Goal: Task Accomplishment & Management: Use online tool/utility

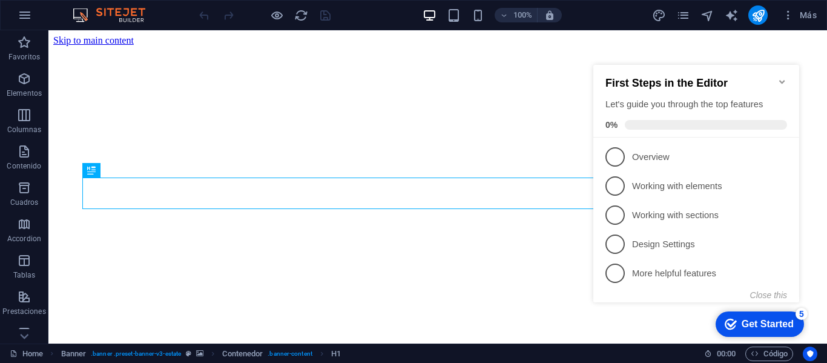
click at [783, 80] on icon "Minimize checklist" at bounding box center [781, 82] width 5 height 4
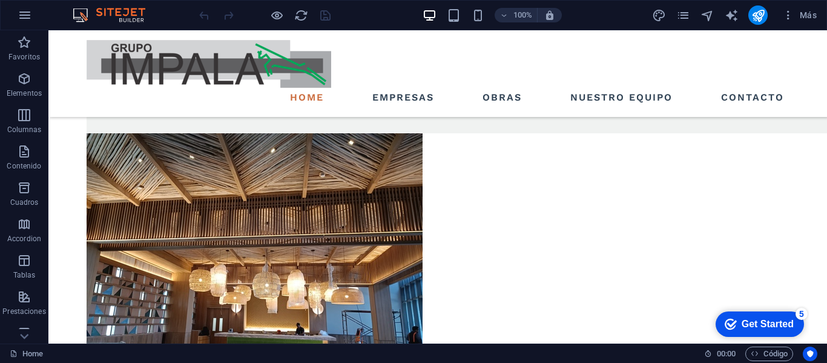
scroll to position [1260, 0]
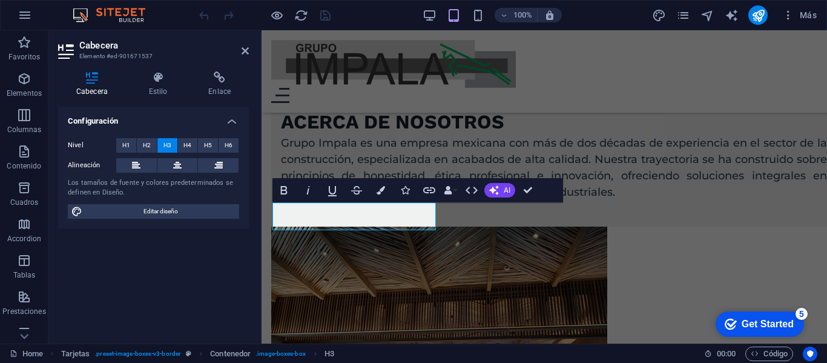
scroll to position [1281, 0]
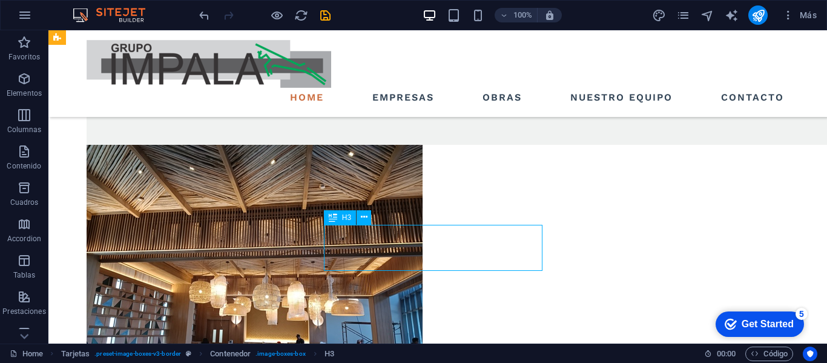
scroll to position [1260, 0]
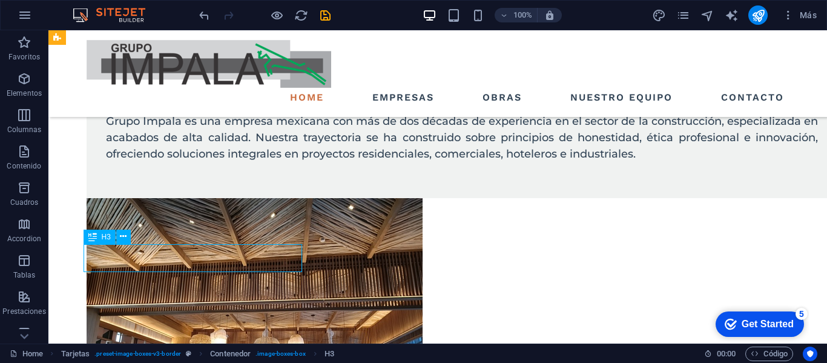
scroll to position [1281, 0]
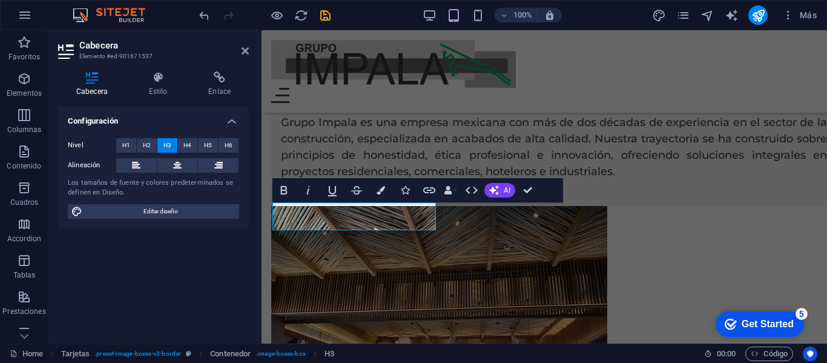
click at [203, 268] on div "Configuración Nivel H1 H2 H3 H4 H5 H6 Alineación Los tamaños de fuente y colore…" at bounding box center [153, 220] width 191 height 227
click at [711, 88] on div at bounding box center [544, 95] width 546 height 15
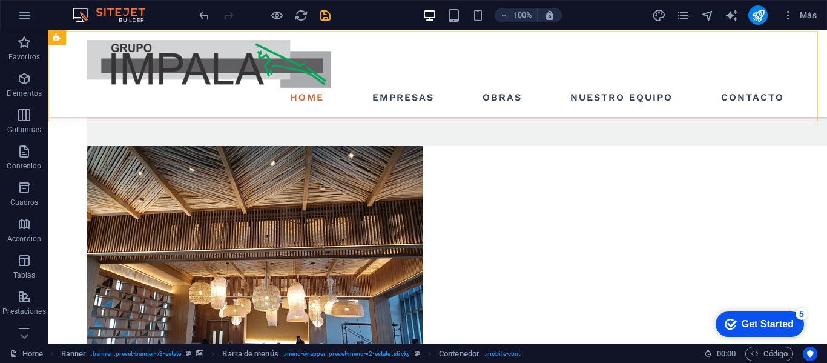
scroll to position [1260, 0]
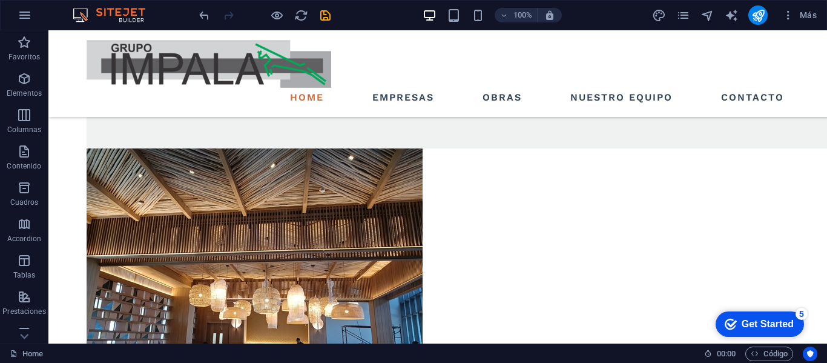
scroll to position [1261, 0]
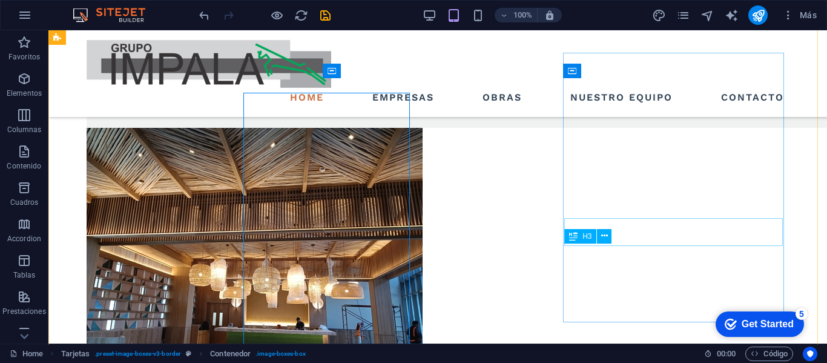
scroll to position [1261, 0]
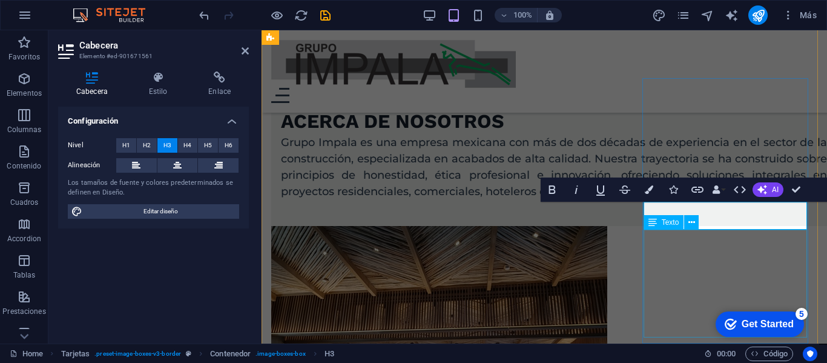
scroll to position [1281, 0]
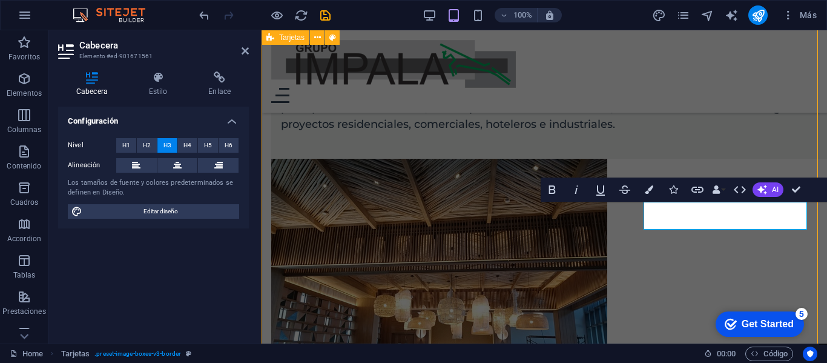
scroll to position [1303, 0]
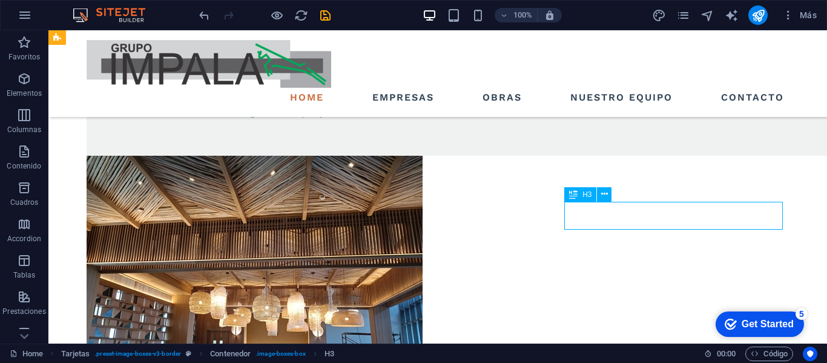
scroll to position [1323, 0]
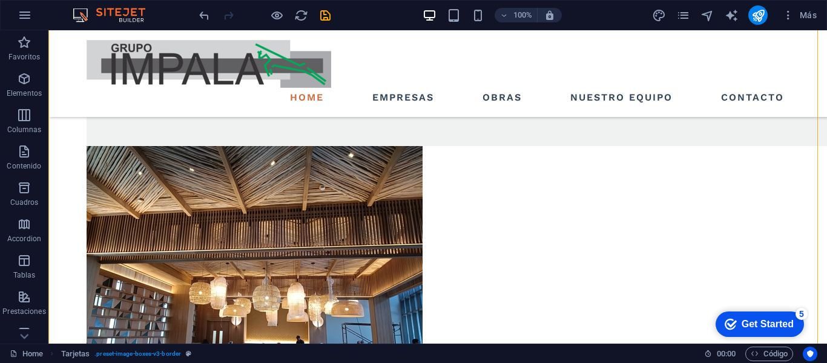
scroll to position [1263, 0]
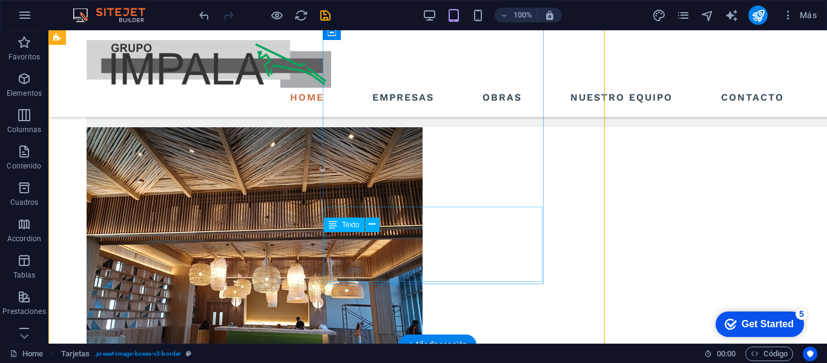
scroll to position [1299, 0]
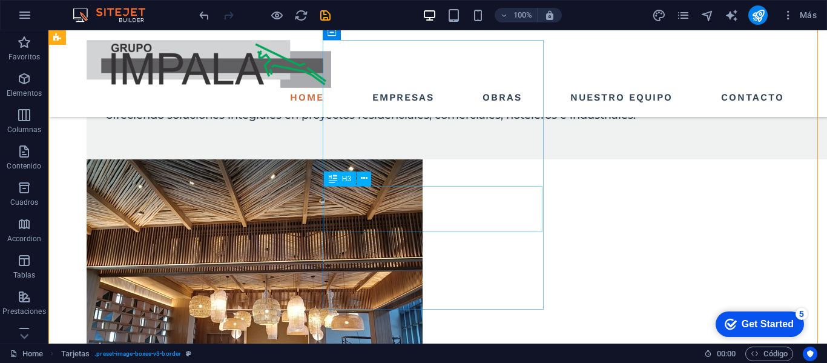
scroll to position [1320, 0]
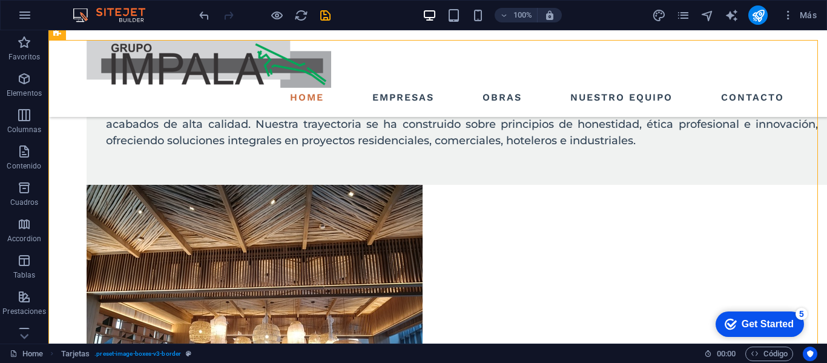
scroll to position [1209, 0]
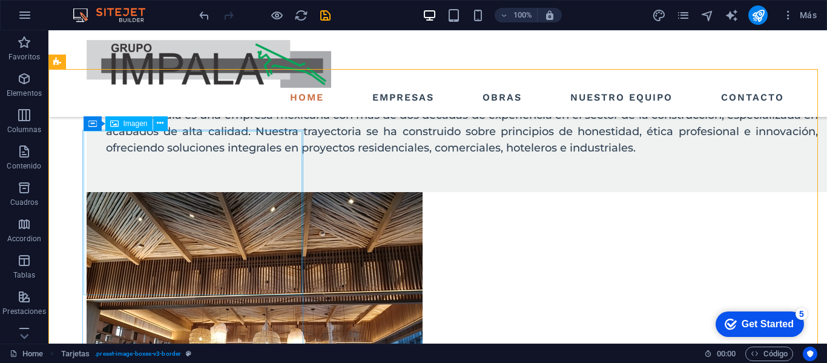
click at [142, 122] on span "Imagen" at bounding box center [136, 123] width 24 height 7
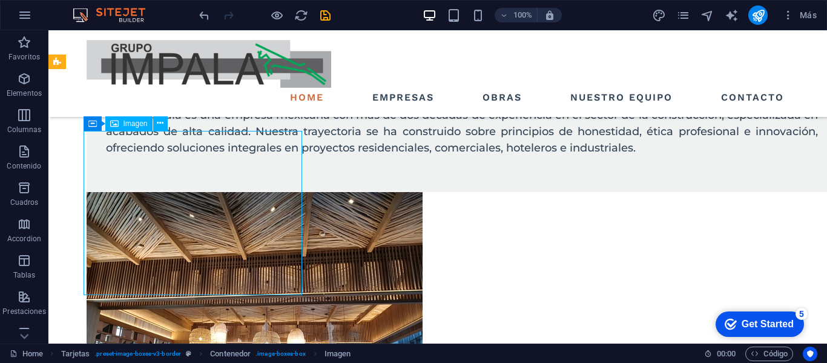
click at [139, 125] on span "Imagen" at bounding box center [136, 123] width 24 height 7
click at [137, 125] on span "Imagen" at bounding box center [136, 123] width 24 height 7
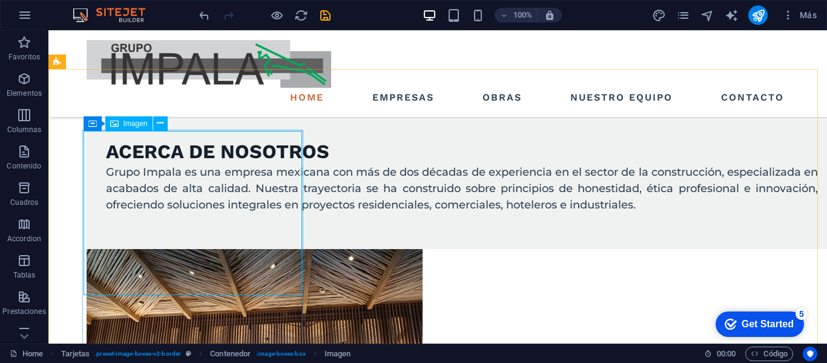
select select "%"
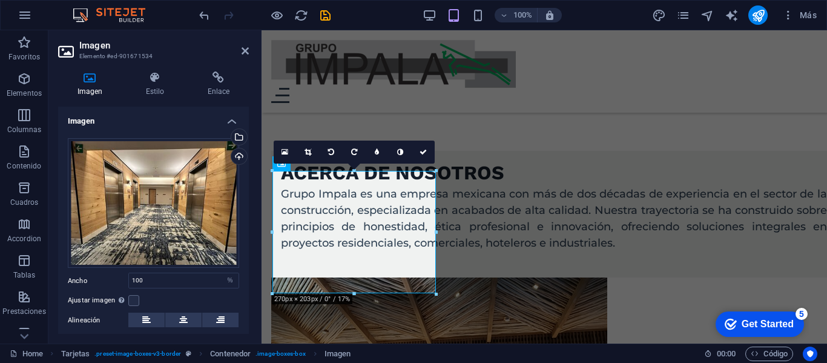
scroll to position [1190, 0]
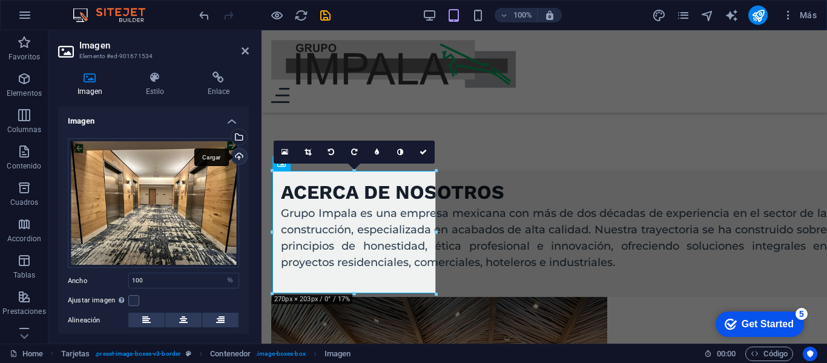
click at [234, 156] on div "Cargar" at bounding box center [238, 157] width 18 height 18
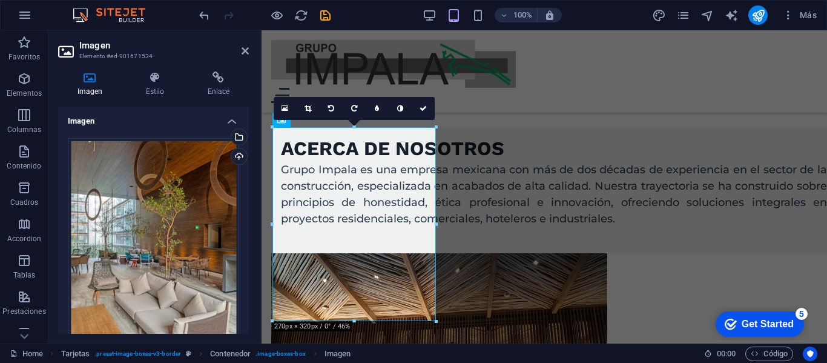
scroll to position [1243, 0]
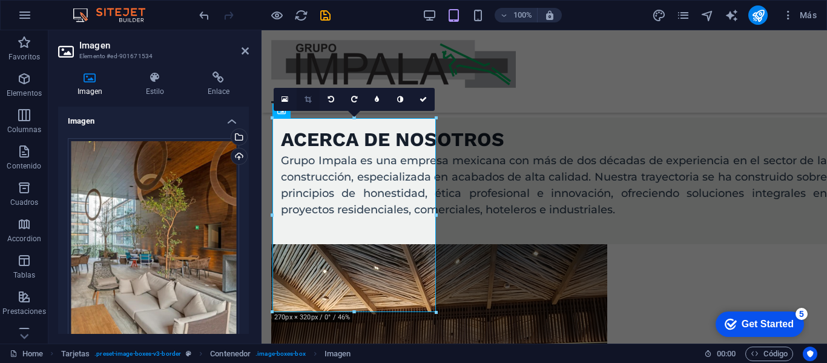
click at [311, 99] on icon at bounding box center [308, 99] width 7 height 7
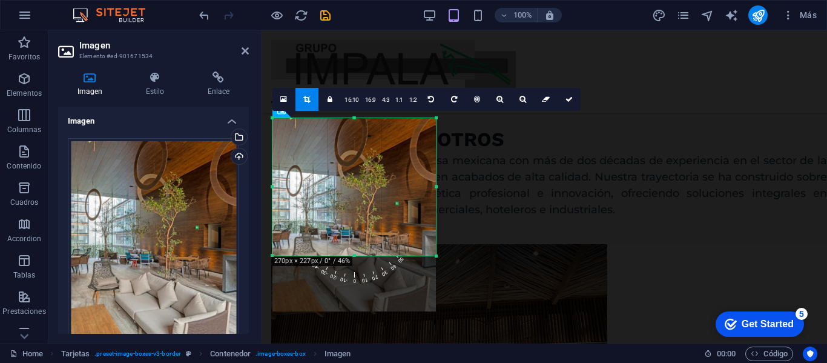
drag, startPoint x: 353, startPoint y: 310, endPoint x: 359, endPoint y: 254, distance: 56.6
click at [359, 254] on div at bounding box center [355, 256] width 164 height 4
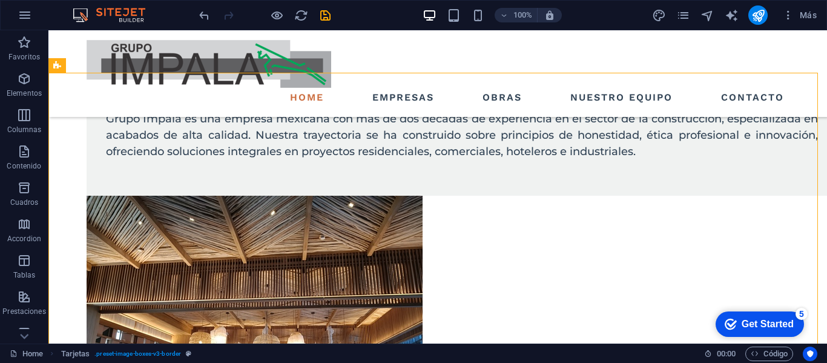
scroll to position [1272, 0]
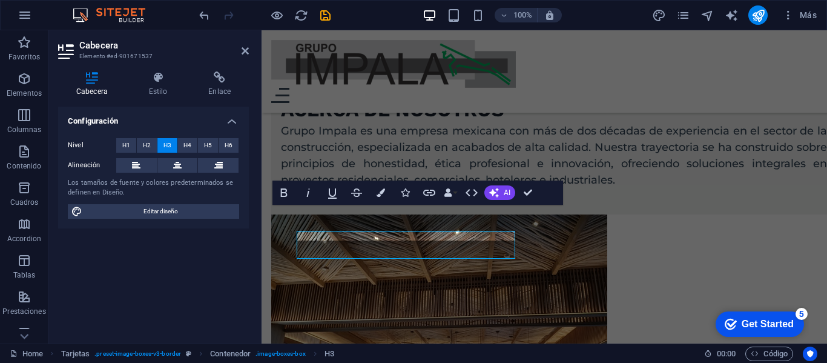
click at [227, 268] on div "Configuración Nivel H1 H2 H3 H4 H5 H6 Alineación Los tamaños de fuente y colore…" at bounding box center [153, 220] width 191 height 227
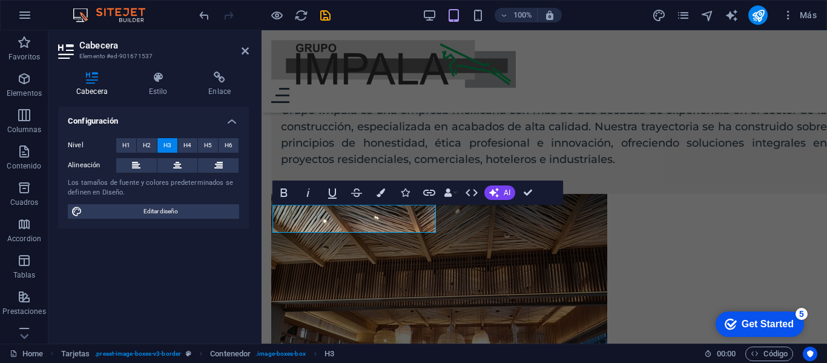
scroll to position [1753, 0]
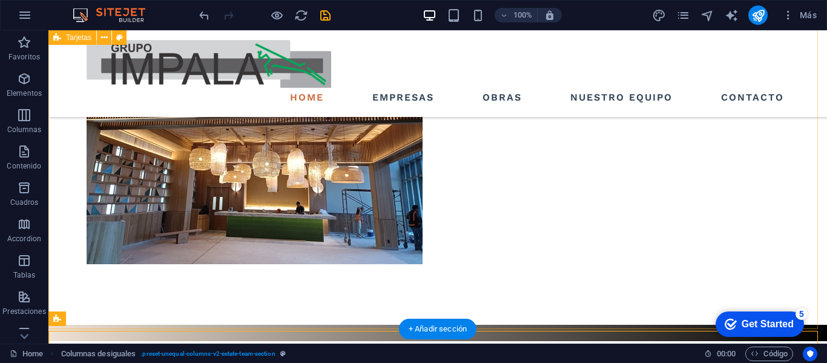
scroll to position [1351, 0]
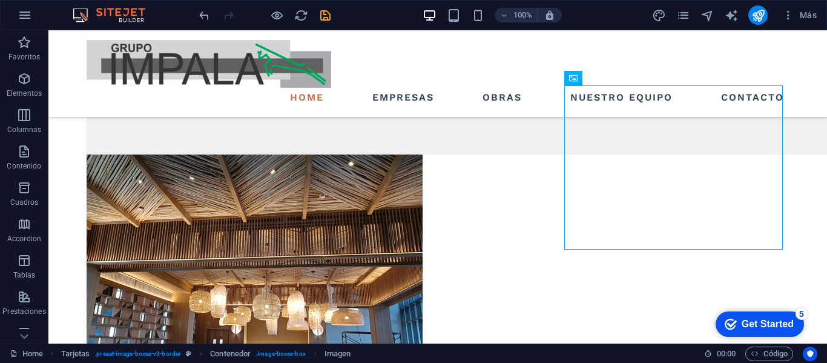
scroll to position [1262, 0]
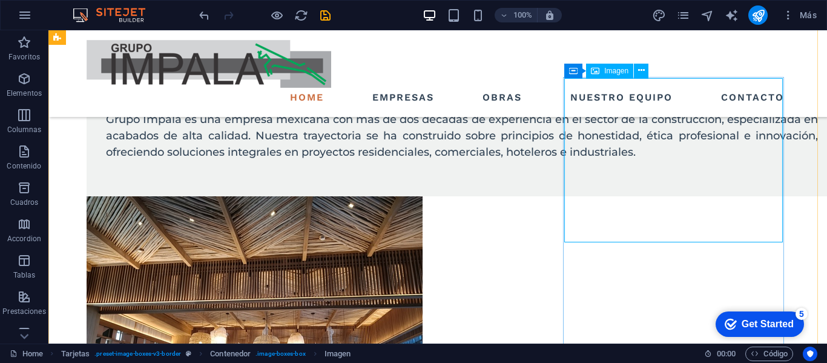
select select "%"
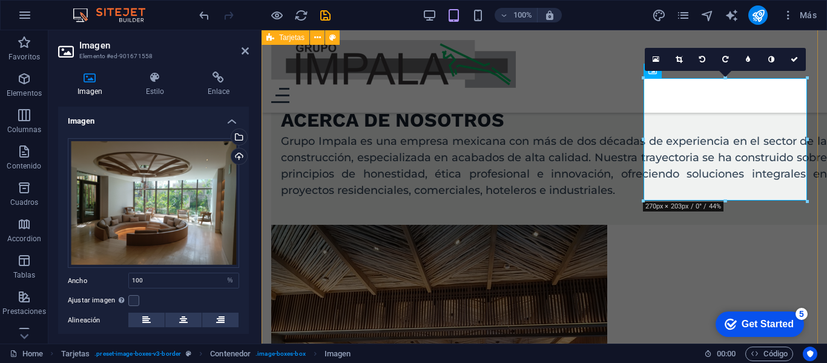
scroll to position [1283, 0]
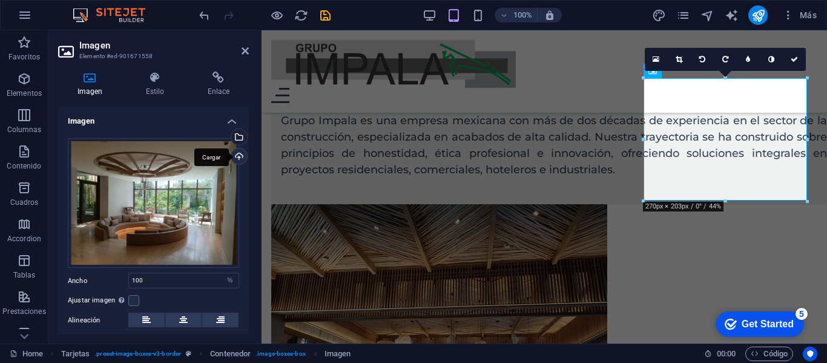
click at [233, 159] on div "Cargar" at bounding box center [238, 157] width 18 height 18
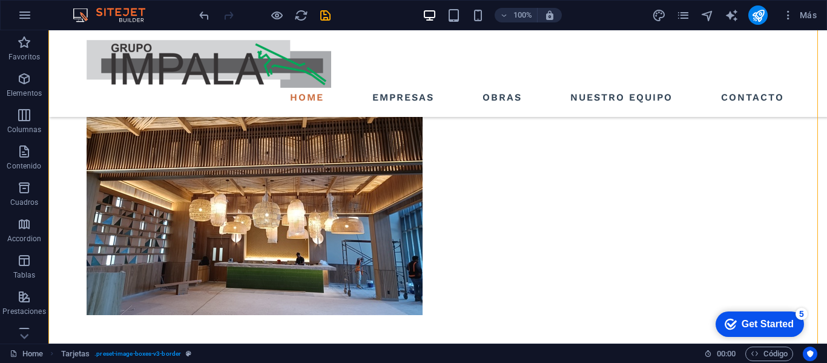
scroll to position [1422, 0]
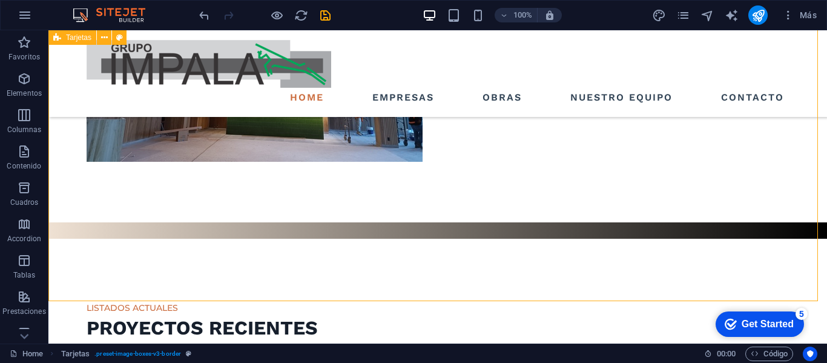
scroll to position [1496, 0]
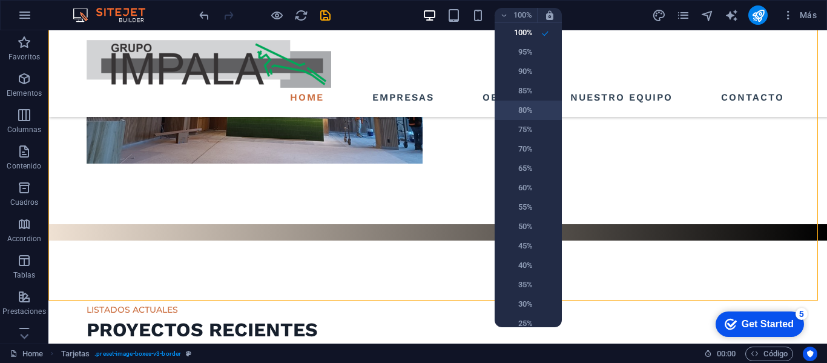
click at [525, 105] on h6 "80%" at bounding box center [517, 110] width 31 height 15
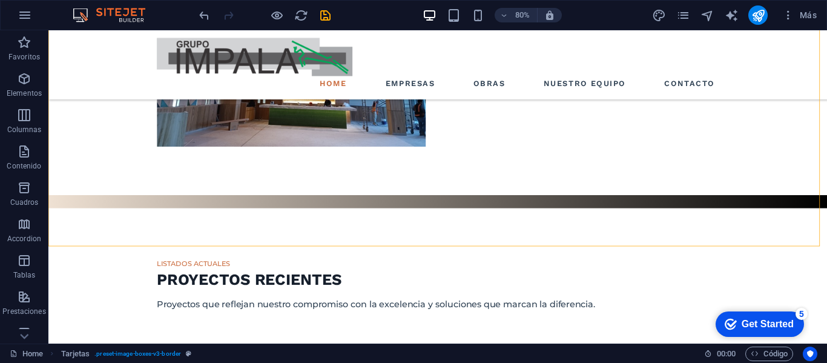
scroll to position [1514, 0]
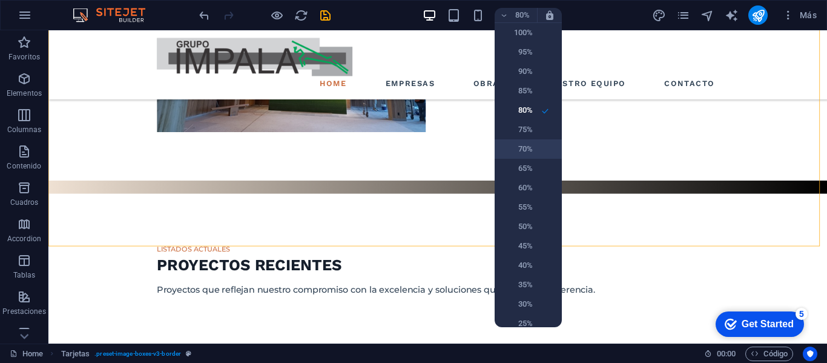
click at [519, 142] on h6 "70%" at bounding box center [517, 149] width 31 height 15
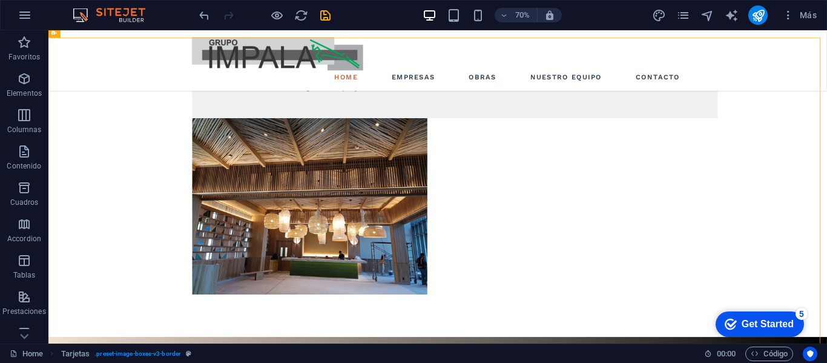
scroll to position [1335, 0]
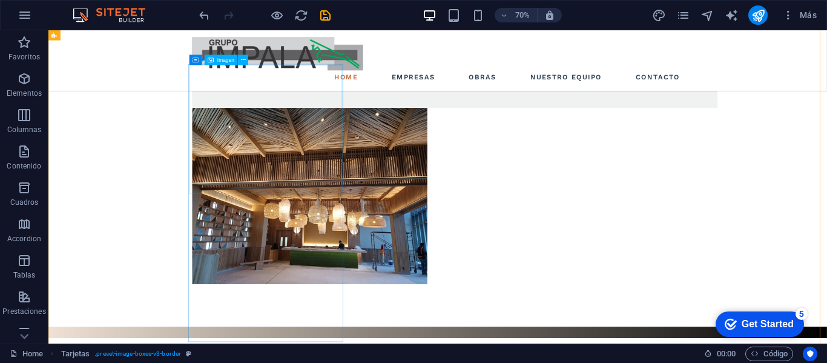
select select "%"
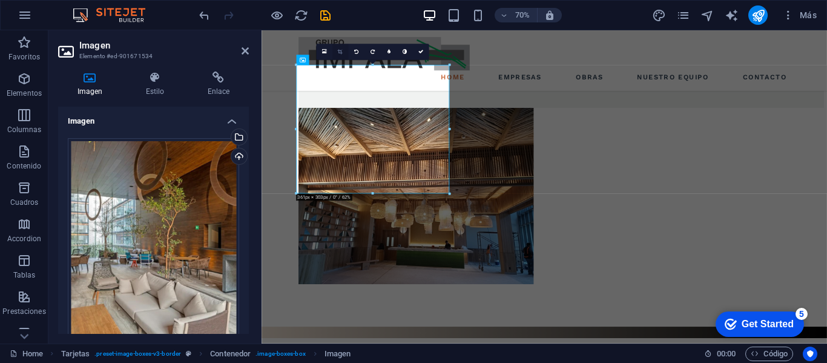
click at [341, 50] on icon at bounding box center [340, 51] width 5 height 5
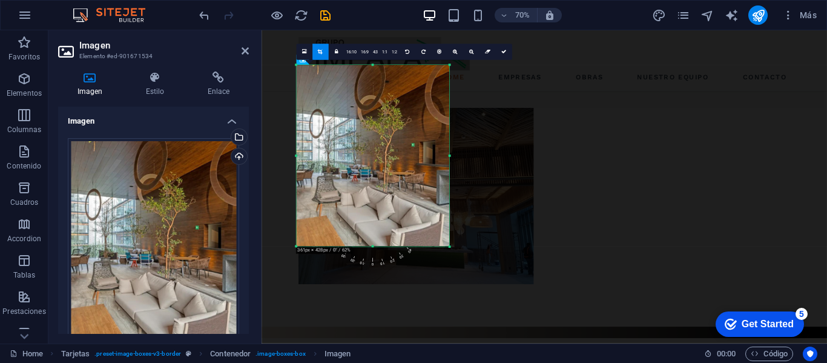
drag, startPoint x: 373, startPoint y: 194, endPoint x: 375, endPoint y: 270, distance: 76.3
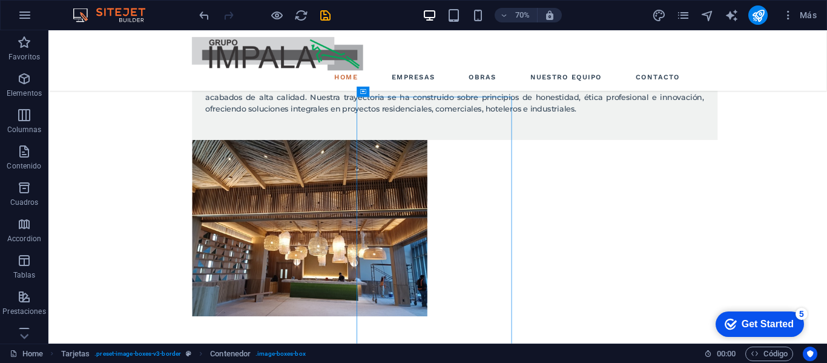
scroll to position [1294, 0]
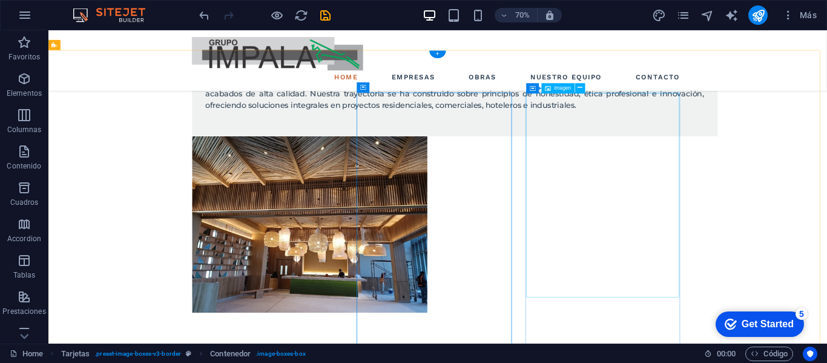
select select "%"
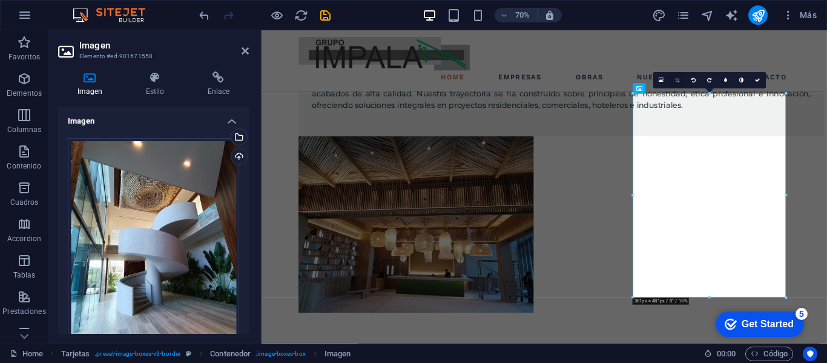
click at [671, 78] on link at bounding box center [677, 80] width 16 height 16
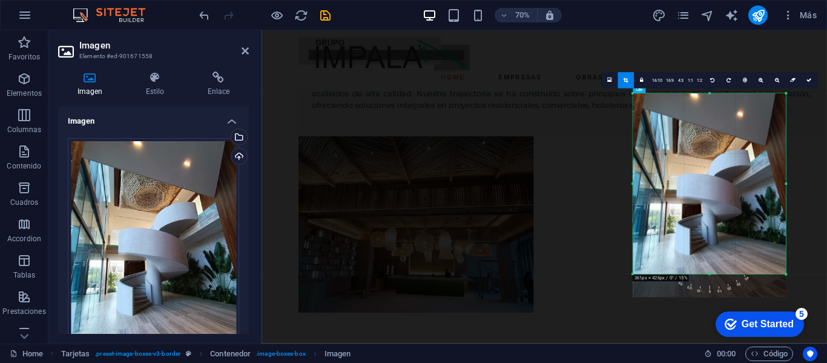
drag, startPoint x: 711, startPoint y: 297, endPoint x: 713, endPoint y: 264, distance: 33.4
click at [713, 264] on div "180 170 160 150 140 130 120 110 100 90 80 70 60 50 40 30 20 10 0 -10 -20 -30 -4…" at bounding box center [709, 183] width 153 height 180
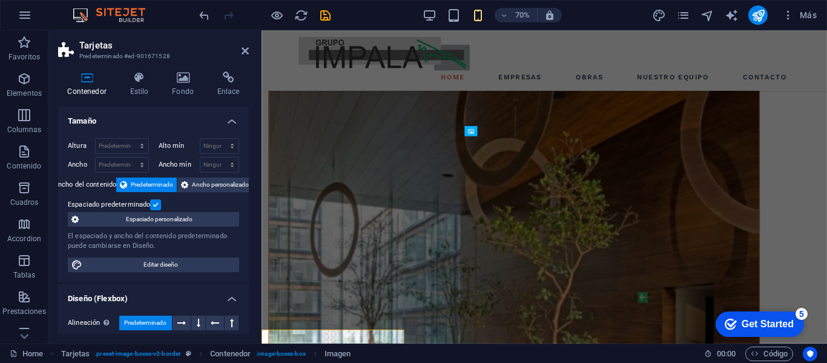
scroll to position [1233, 0]
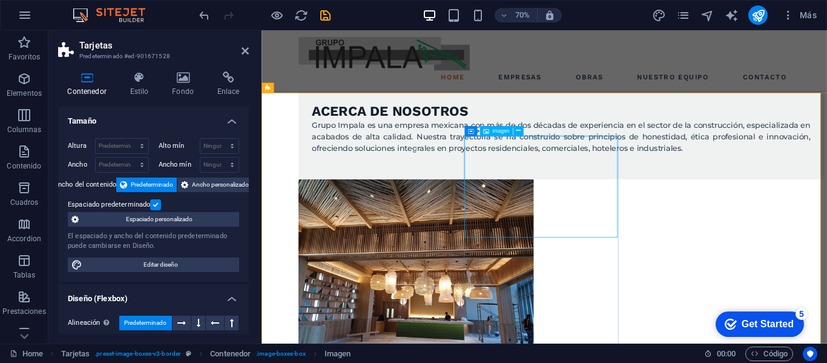
select select "px"
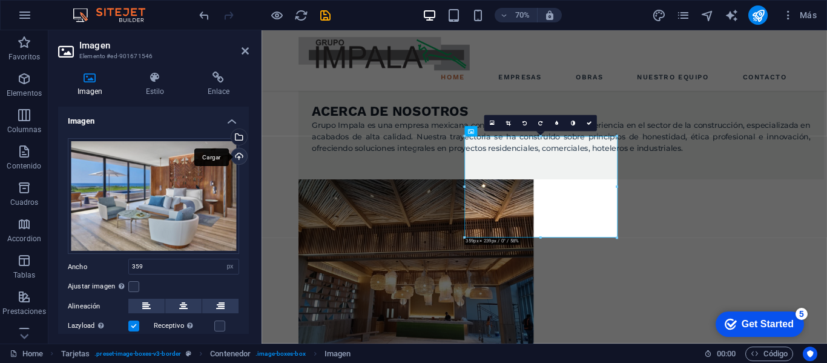
click at [232, 156] on div "Cargar" at bounding box center [238, 157] width 18 height 18
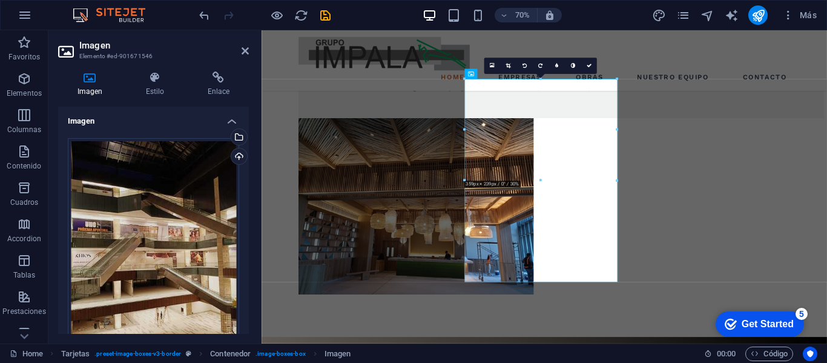
scroll to position [1315, 0]
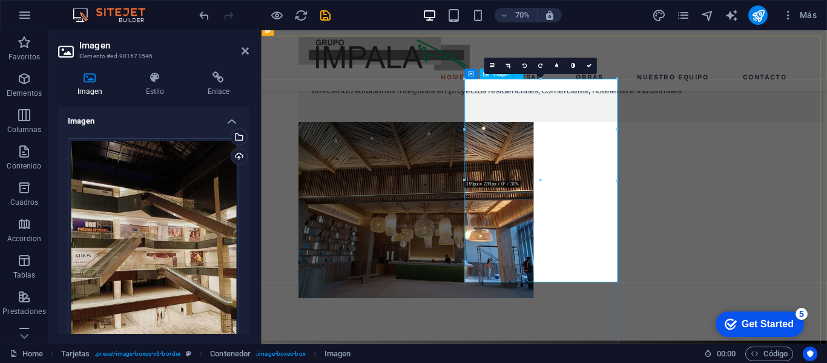
click at [237, 159] on div "Cargar" at bounding box center [238, 157] width 18 height 18
